Goal: Information Seeking & Learning: Learn about a topic

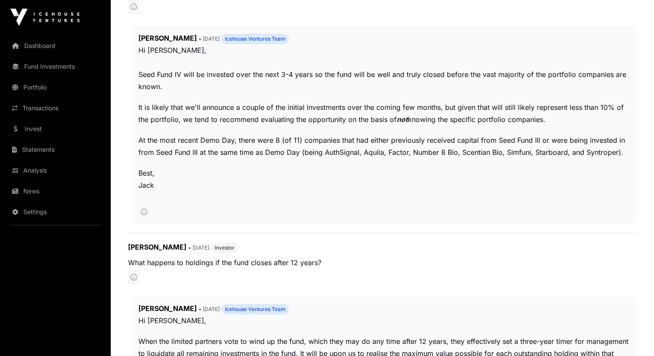
scroll to position [527, 0]
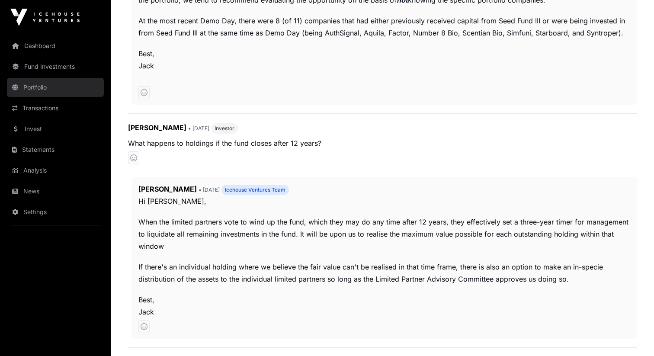
click at [46, 79] on link "Portfolio" at bounding box center [55, 87] width 97 height 19
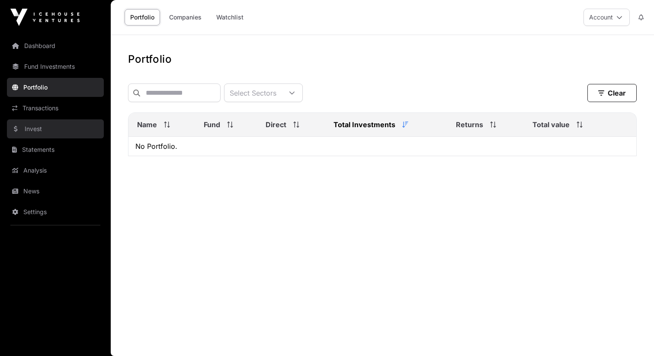
click at [57, 125] on link "Invest" at bounding box center [55, 128] width 97 height 19
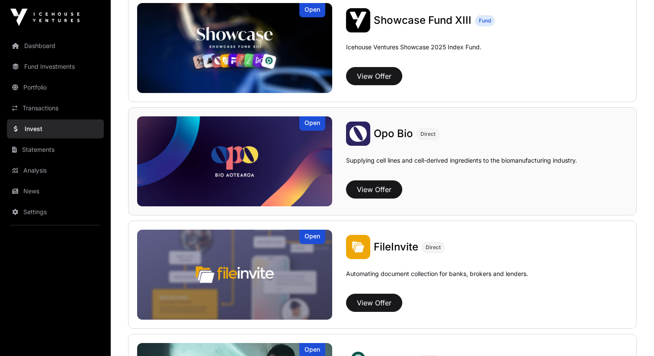
scroll to position [383, 0]
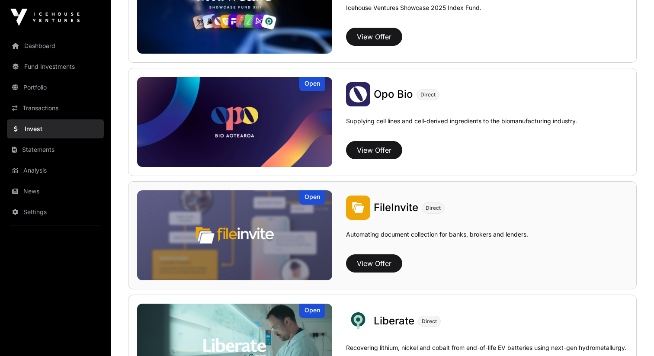
click at [385, 207] on span "FileInvite" at bounding box center [396, 207] width 45 height 13
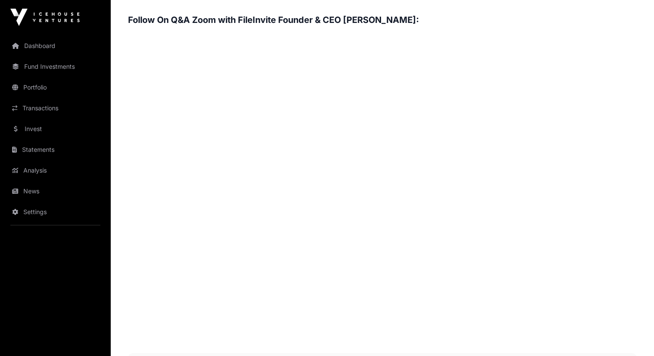
scroll to position [1278, 0]
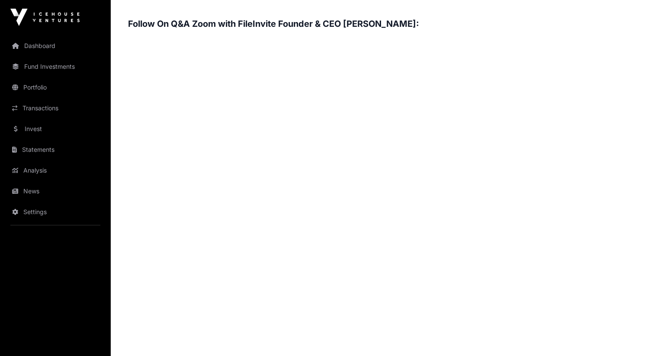
click at [311, 24] on h3 "Follow On Q&A Zoom with FileInvite Founder & CEO [PERSON_NAME]:" at bounding box center [382, 24] width 509 height 14
click at [384, 25] on h3 "Follow On Q&A Zoom with FileInvite Founder & CEO [PERSON_NAME]:" at bounding box center [382, 24] width 509 height 14
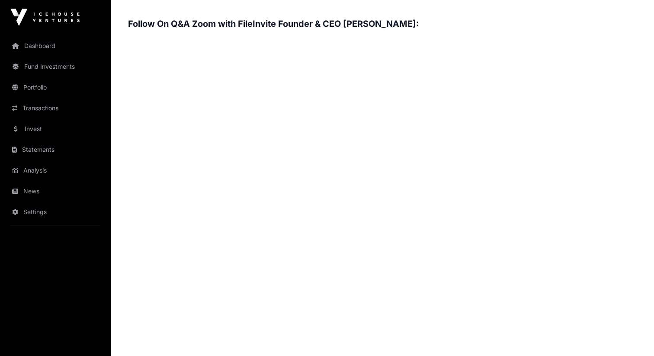
click at [336, 25] on h3 "Follow On Q&A Zoom with FileInvite Founder & CEO [PERSON_NAME]:" at bounding box center [382, 24] width 509 height 14
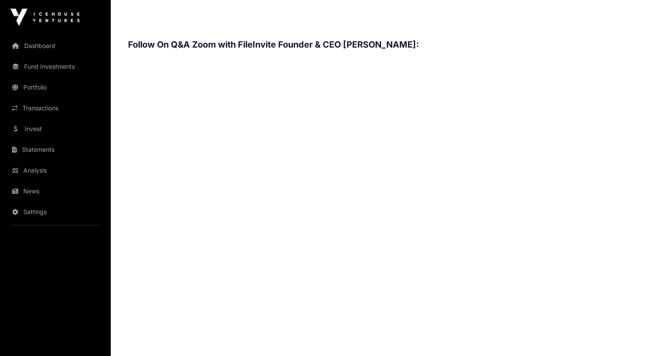
scroll to position [1253, 0]
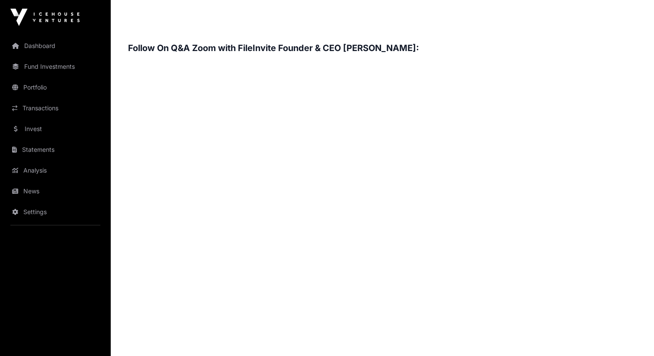
click at [323, 45] on h3 "Follow On Q&A Zoom with FileInvite Founder & CEO [PERSON_NAME]:" at bounding box center [382, 48] width 509 height 14
click at [257, 48] on h3 "Follow On Q&A Zoom with FileInvite Founder & CEO [PERSON_NAME]:" at bounding box center [382, 48] width 509 height 14
click at [330, 48] on h3 "Follow On Q&A Zoom with FileInvite Founder & CEO [PERSON_NAME]:" at bounding box center [382, 48] width 509 height 14
click at [344, 46] on h3 "Follow On Q&A Zoom with FileInvite Founder & CEO [PERSON_NAME]:" at bounding box center [382, 48] width 509 height 14
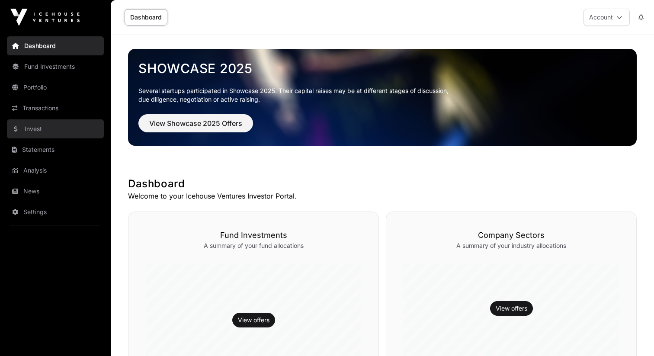
click at [67, 130] on link "Invest" at bounding box center [55, 128] width 97 height 19
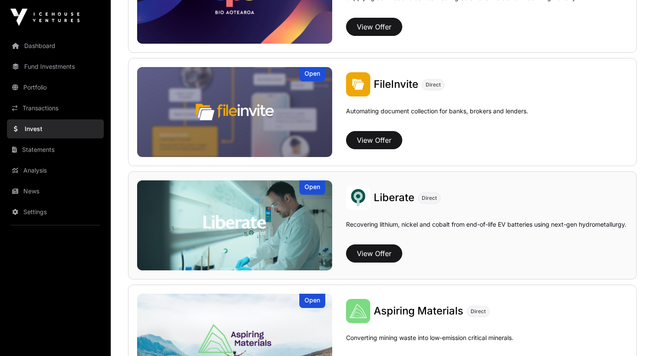
scroll to position [525, 0]
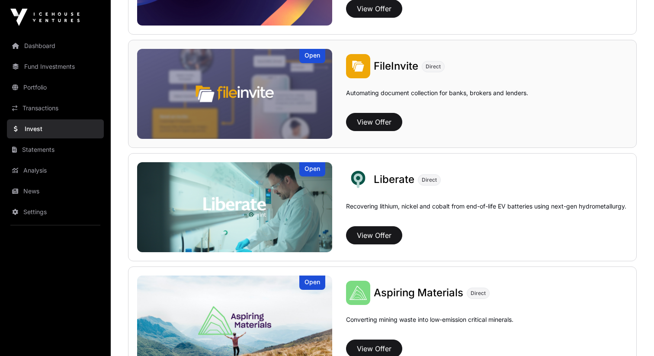
click at [409, 69] on span "FileInvite" at bounding box center [396, 66] width 45 height 13
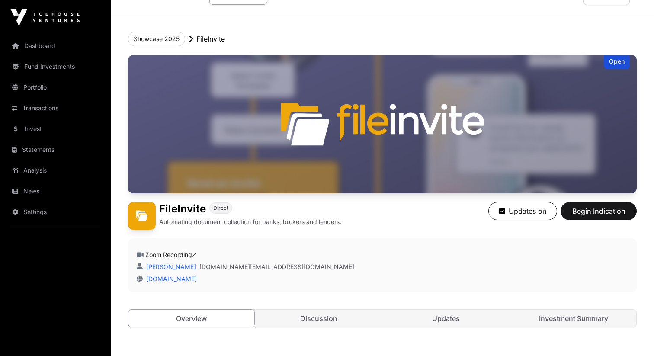
scroll to position [29, 0]
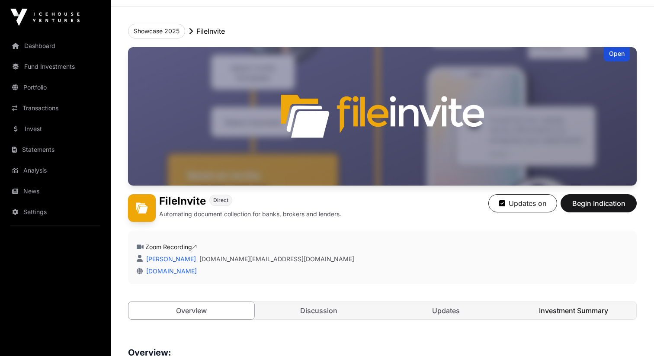
click at [578, 314] on link "Investment Summary" at bounding box center [574, 310] width 126 height 17
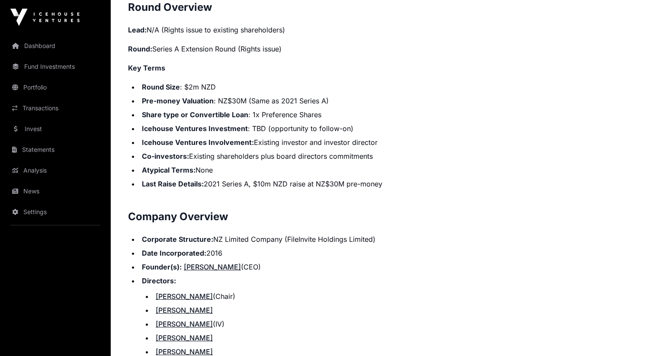
scroll to position [713, 0]
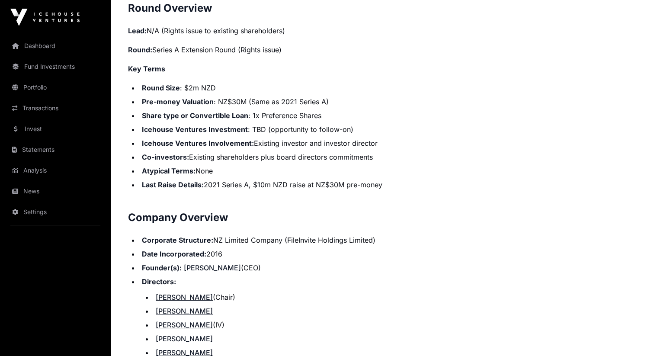
click at [256, 186] on li "Last Raise Details: 2021 Series A, $10m NZD raise at NZ$30M pre-money" at bounding box center [388, 185] width 498 height 10
click at [320, 128] on li "Icehouse Ventures Investment : TBD (opportunity to follow-on)" at bounding box center [388, 129] width 498 height 10
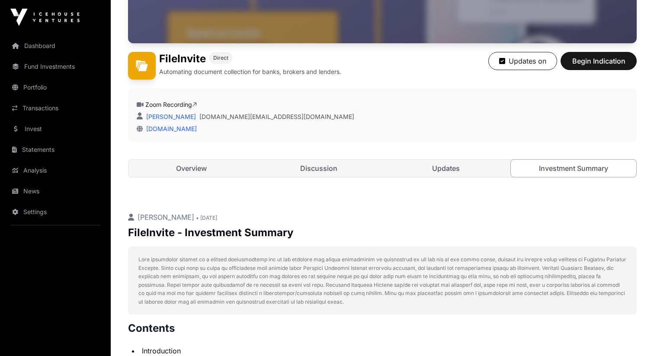
scroll to position [157, 0]
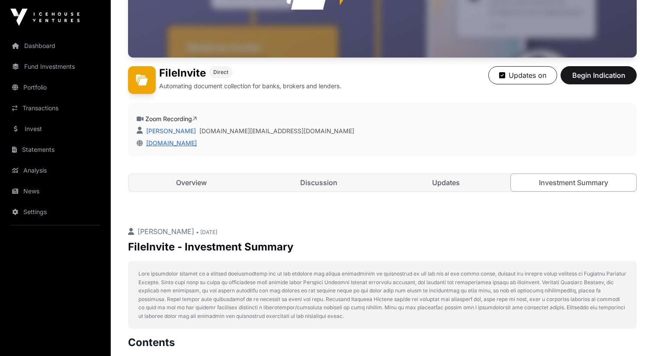
click at [176, 142] on link "[DOMAIN_NAME]" at bounding box center [170, 142] width 54 height 7
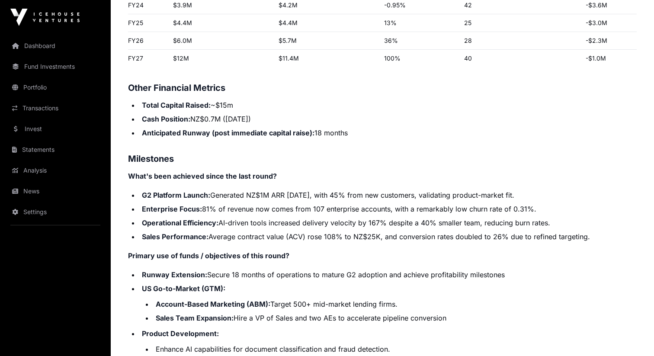
scroll to position [1347, 0]
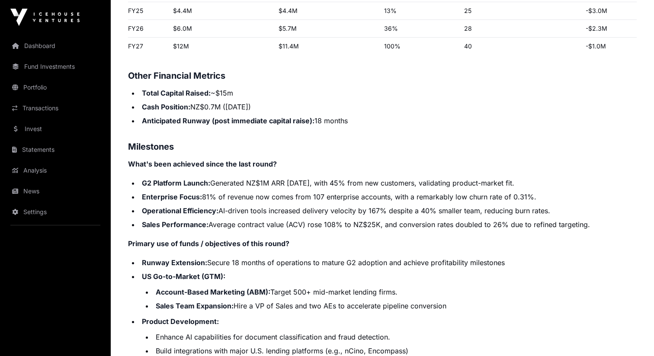
click at [321, 196] on li "Enterprise Focus: 81% of revenue now comes from 107 enterprise accounts, with a…" at bounding box center [388, 197] width 498 height 10
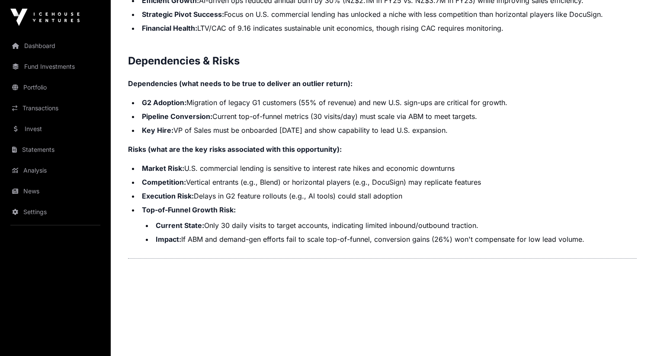
scroll to position [1786, 0]
click at [247, 227] on li "Current State: Only 30 daily visits to target accounts, indicating limited inbo…" at bounding box center [395, 225] width 484 height 10
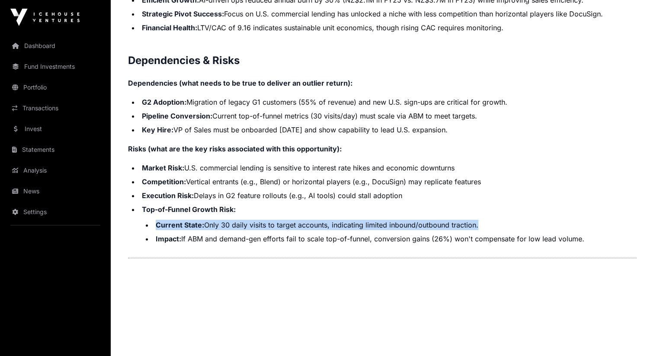
click at [273, 227] on li "Current State: Only 30 daily visits to target accounts, indicating limited inbo…" at bounding box center [395, 225] width 484 height 10
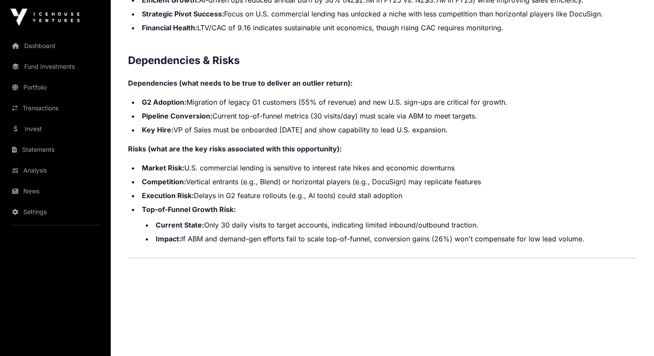
click at [273, 227] on li "Current State: Only 30 daily visits to target accounts, indicating limited inbo…" at bounding box center [395, 225] width 484 height 10
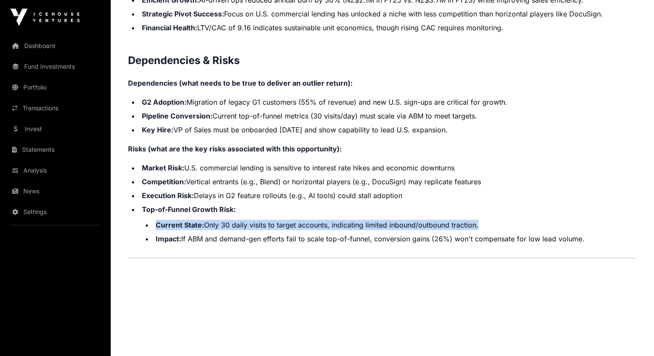
click at [296, 225] on li "Current State: Only 30 daily visits to target accounts, indicating limited inbo…" at bounding box center [395, 225] width 484 height 10
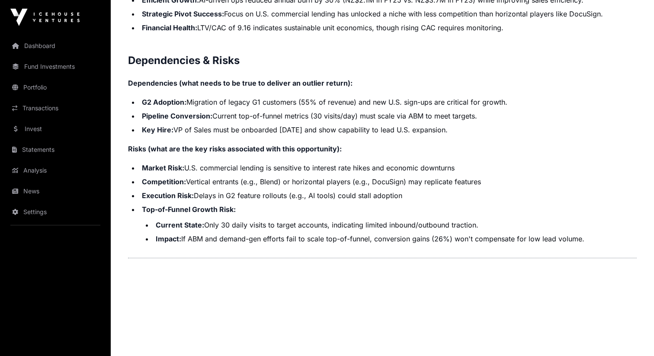
click at [296, 225] on li "Current State: Only 30 daily visits to target accounts, indicating limited inbo…" at bounding box center [395, 225] width 484 height 10
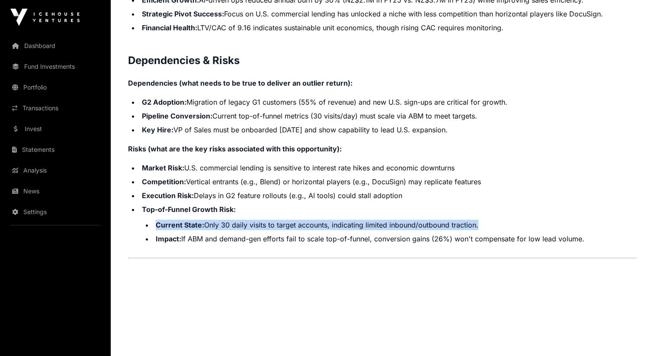
click at [470, 114] on li "Pipeline Conversion: Current top-of-funnel metrics (30 visits/day) must scale v…" at bounding box center [388, 116] width 498 height 10
